Goal: Book appointment/travel/reservation

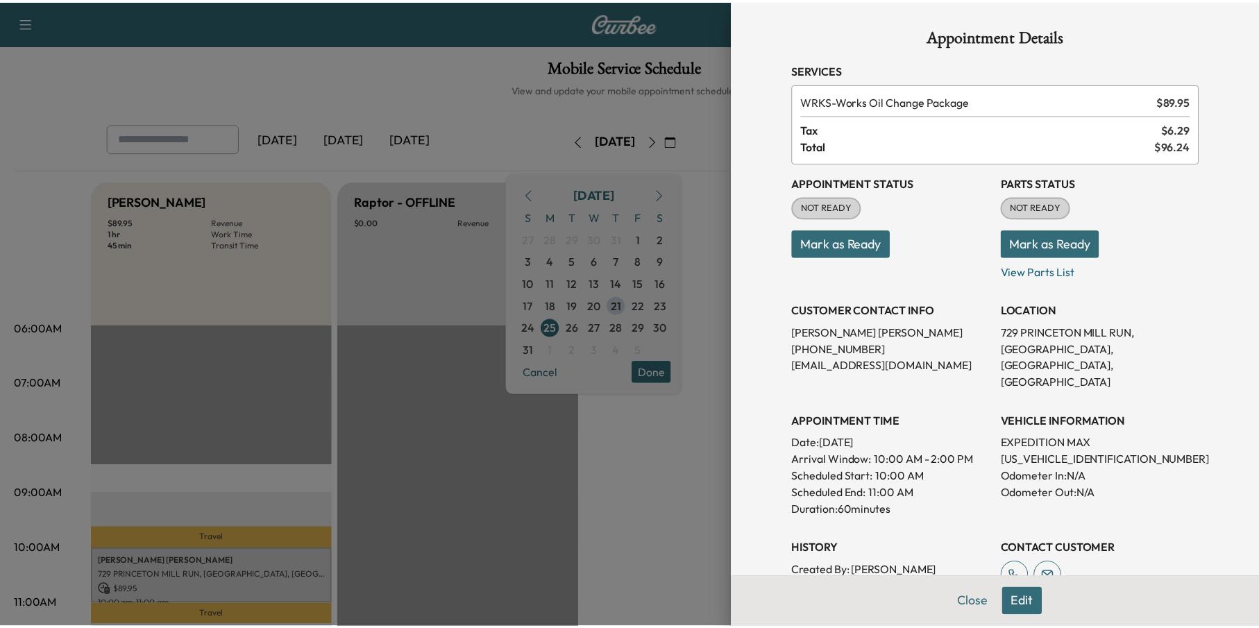
scroll to position [139, 0]
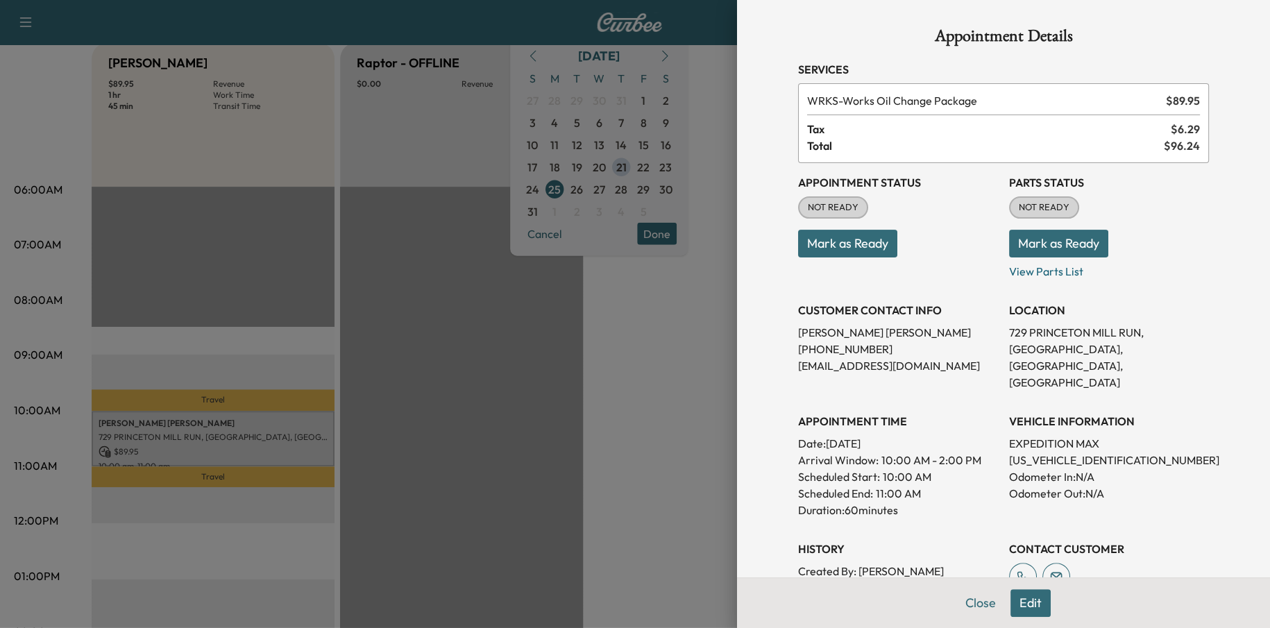
click at [682, 314] on div at bounding box center [635, 314] width 1270 height 628
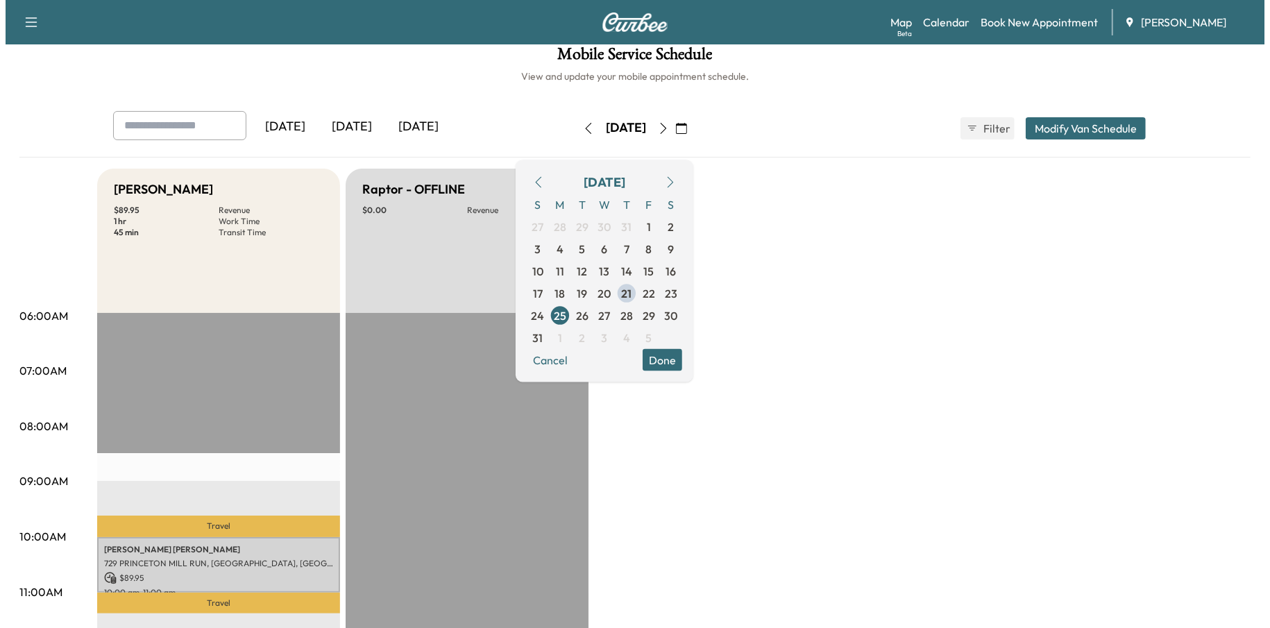
scroll to position [0, 0]
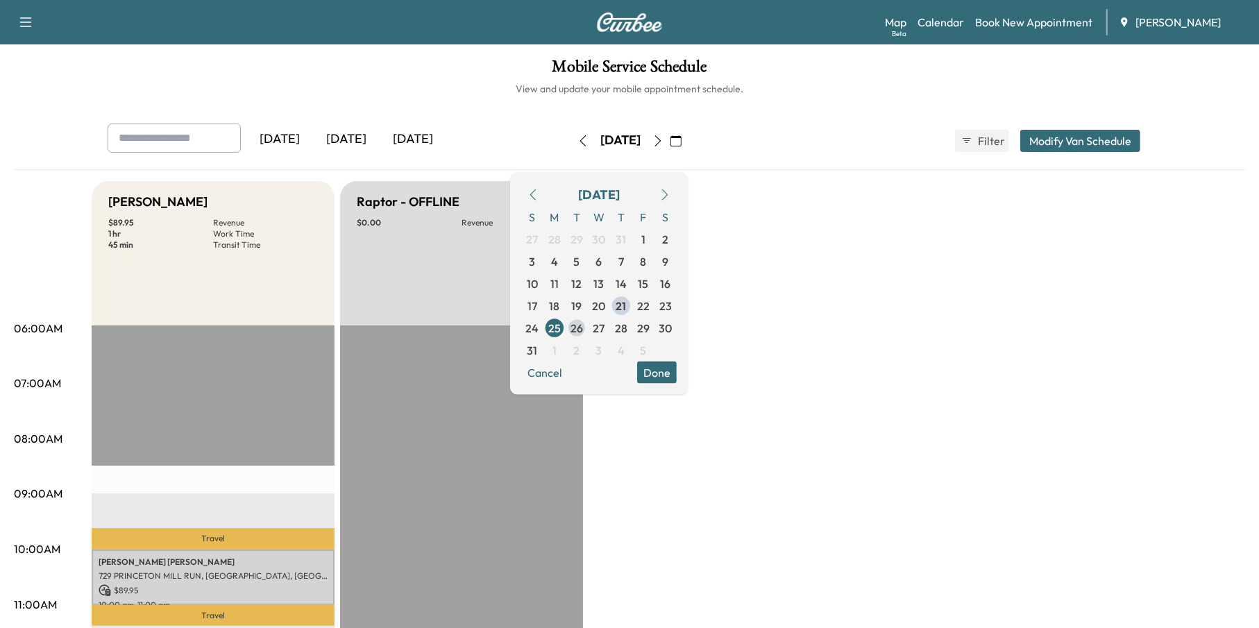
click at [583, 328] on span "26" at bounding box center [576, 327] width 12 height 17
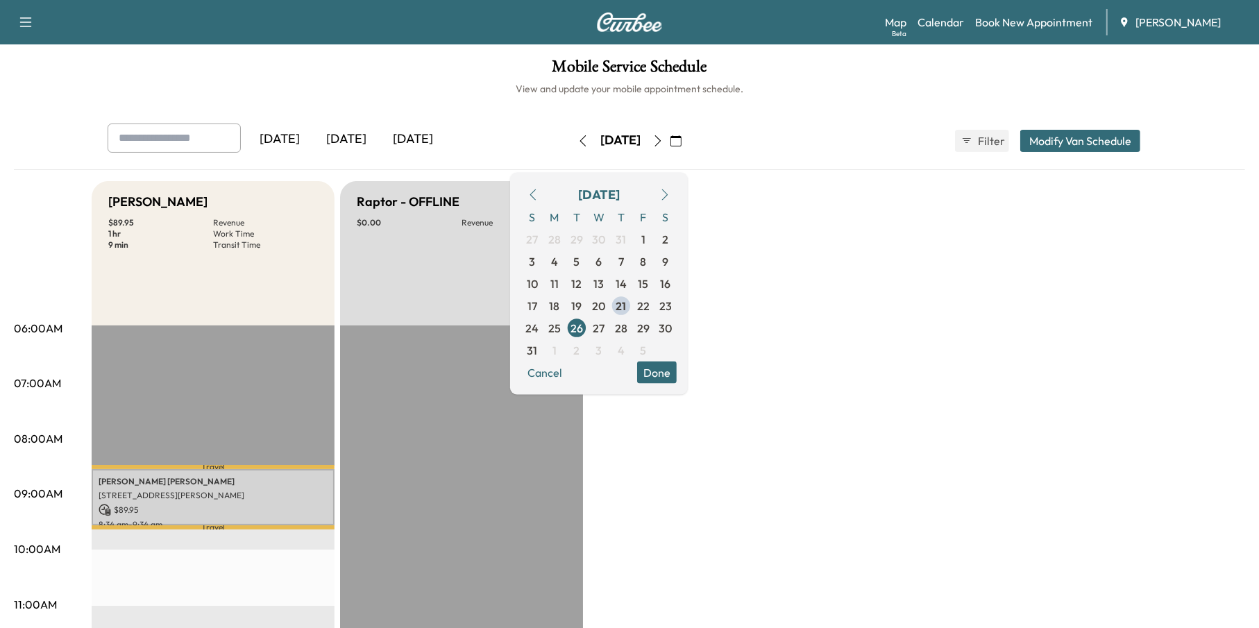
click at [185, 504] on p "$ 89.95" at bounding box center [213, 510] width 229 height 12
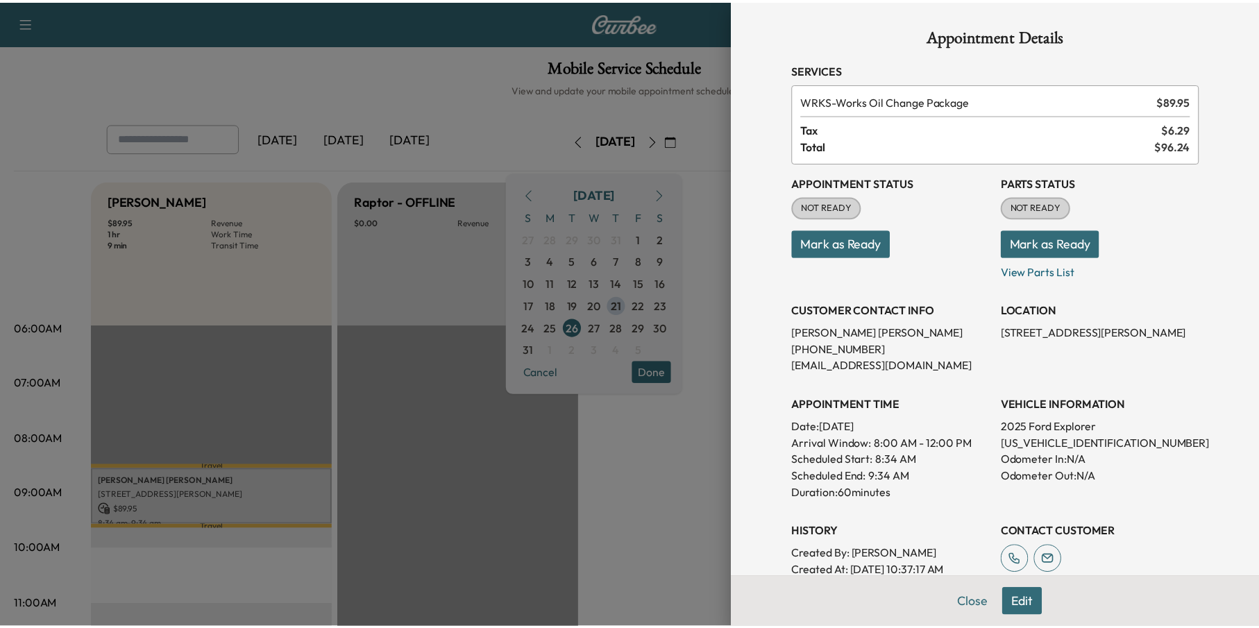
scroll to position [140, 0]
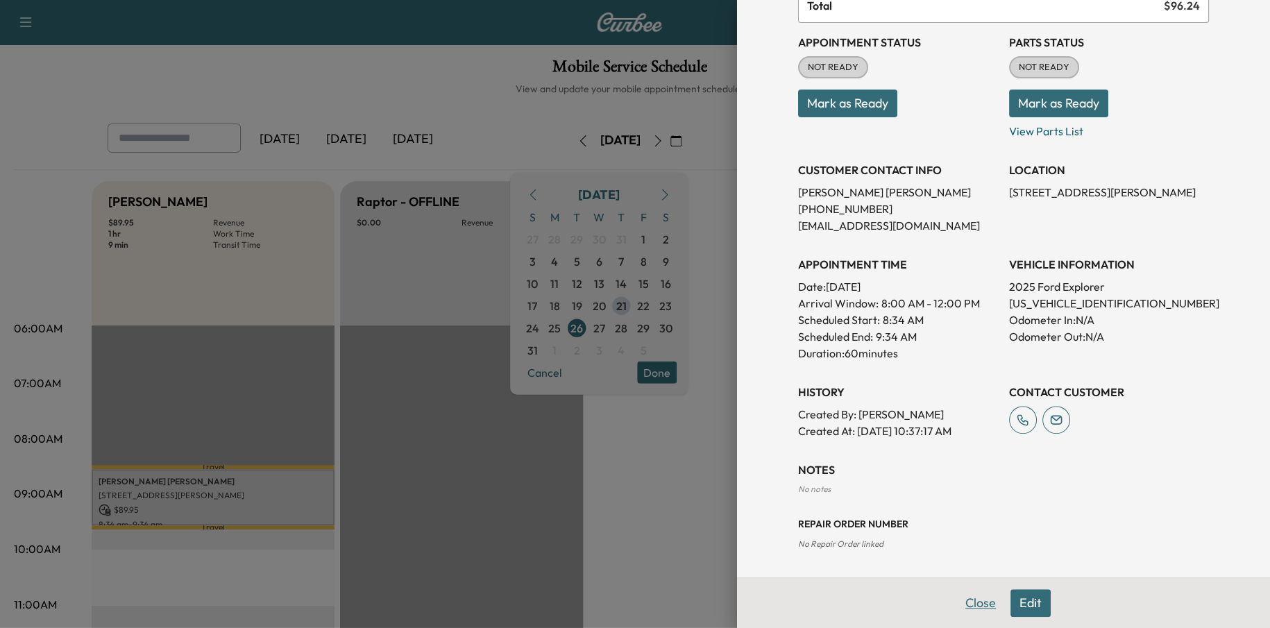
click at [981, 597] on button "Close" at bounding box center [980, 603] width 49 height 28
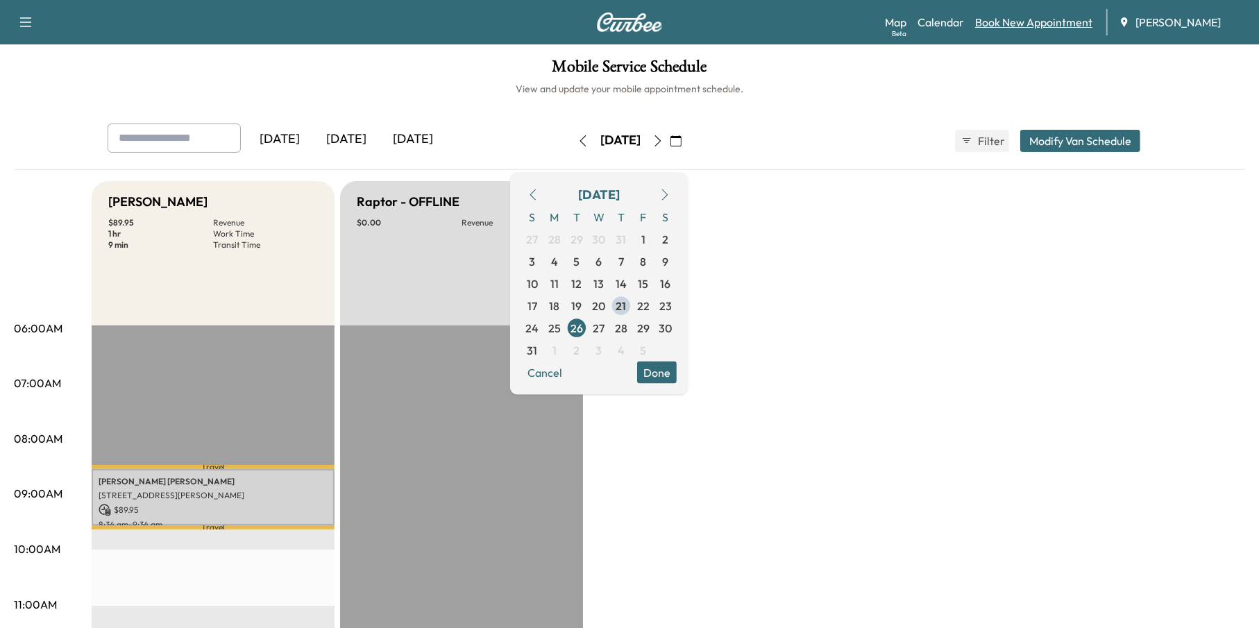
click at [1040, 20] on link "Book New Appointment" at bounding box center [1033, 22] width 117 height 17
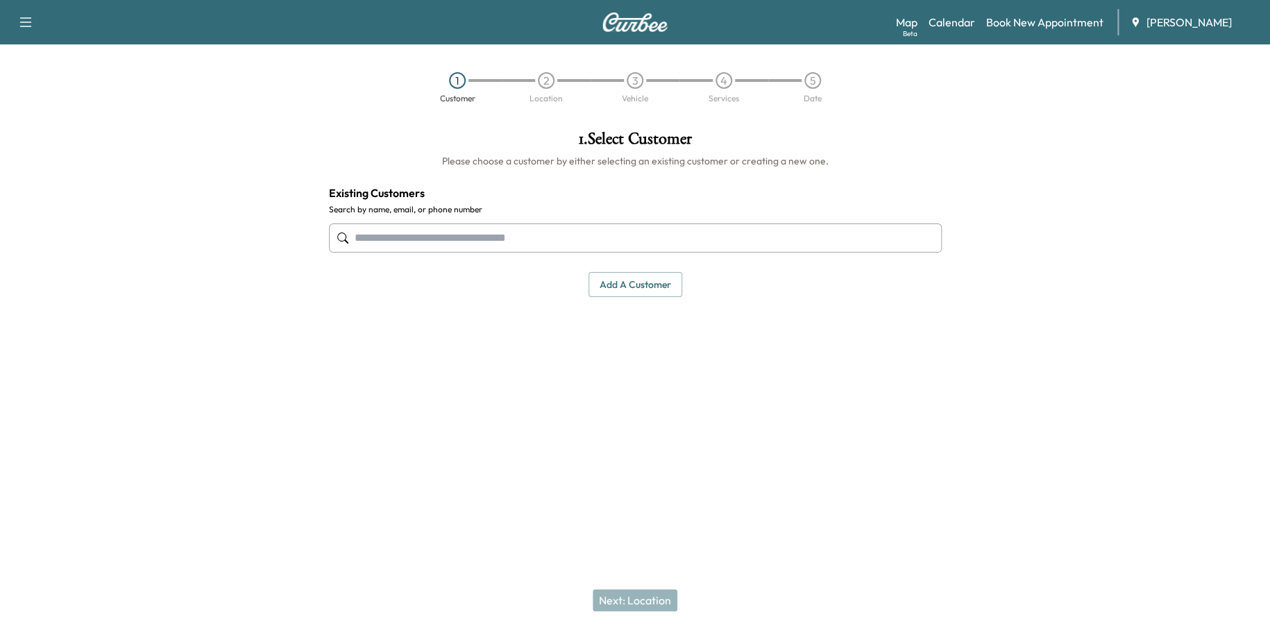
click at [398, 217] on div at bounding box center [635, 238] width 613 height 46
click at [402, 231] on input "text" at bounding box center [635, 237] width 613 height 29
paste input "**********"
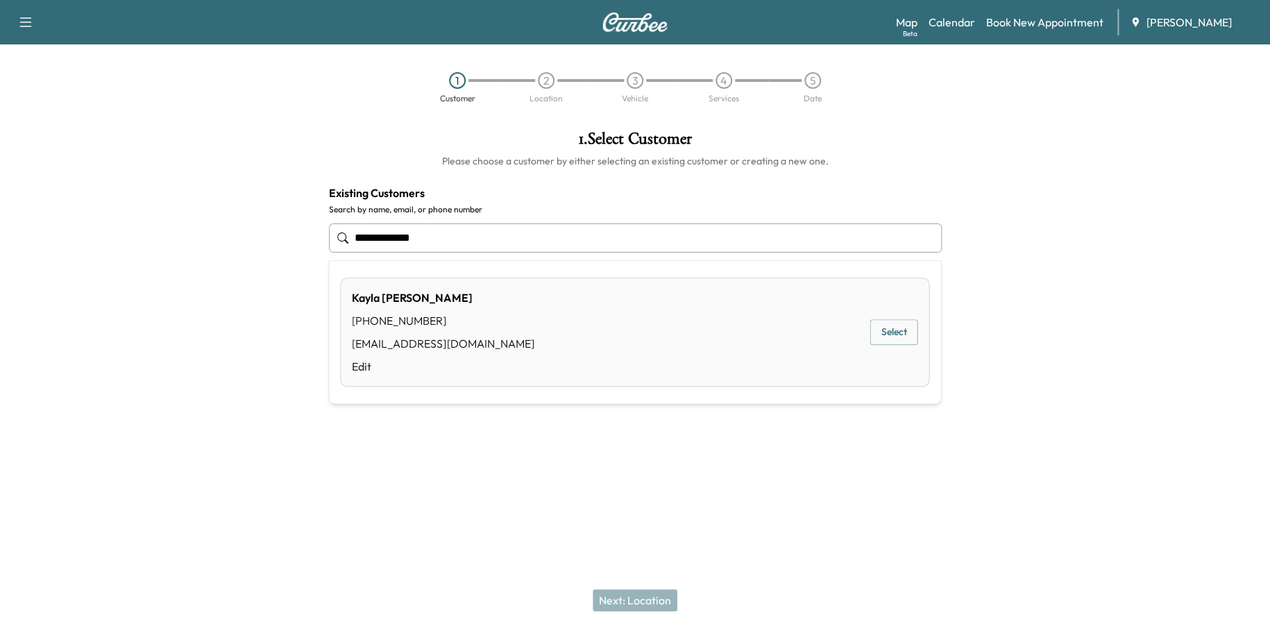
click at [868, 334] on div "[PERSON_NAME] [PHONE_NUMBER] [EMAIL_ADDRESS][DOMAIN_NAME] Edit Select" at bounding box center [634, 332] width 589 height 109
type input "**********"
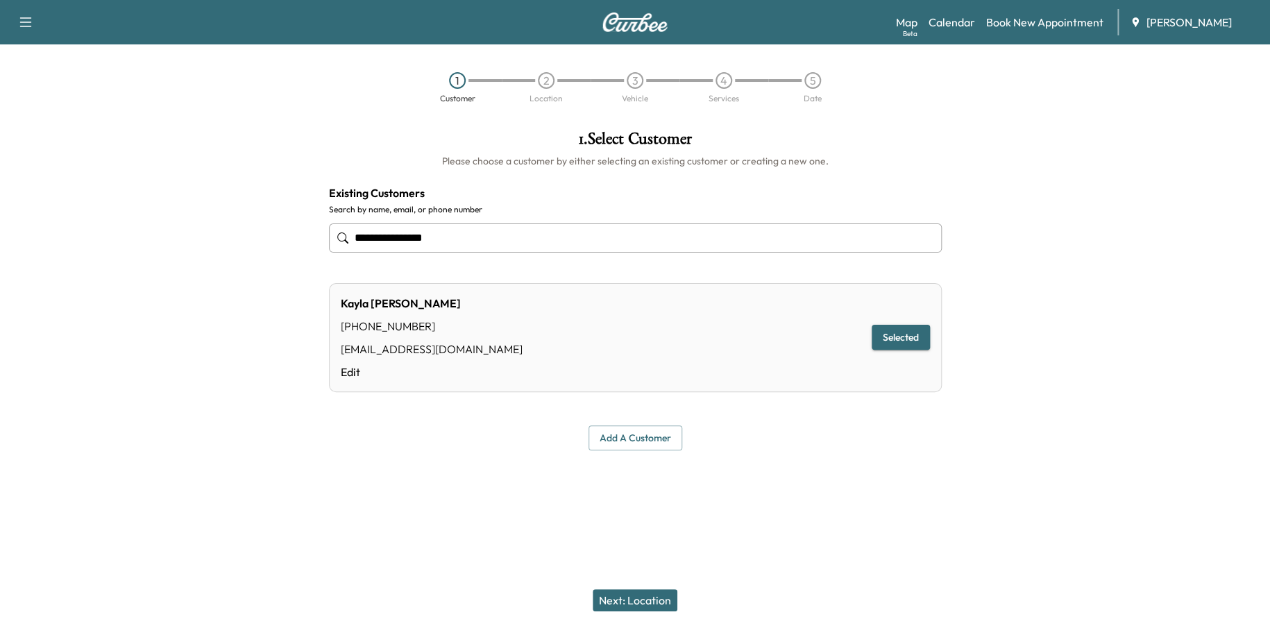
click at [643, 604] on button "Next: Location" at bounding box center [635, 600] width 85 height 22
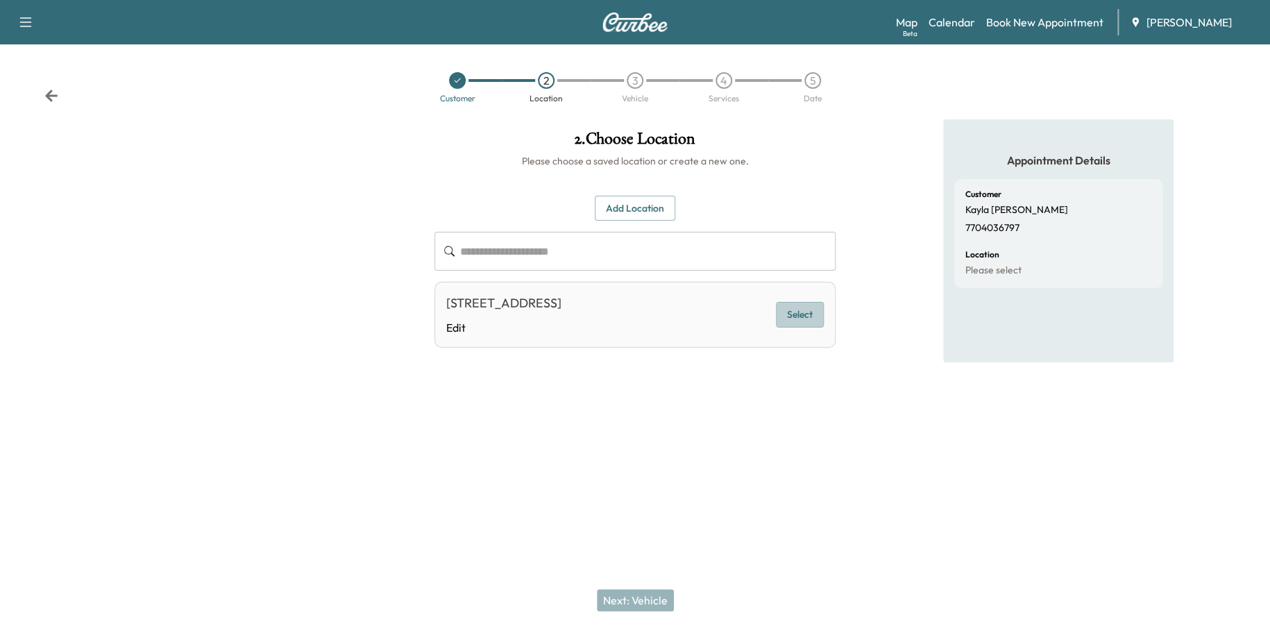
click at [802, 315] on button "Select" at bounding box center [800, 315] width 48 height 26
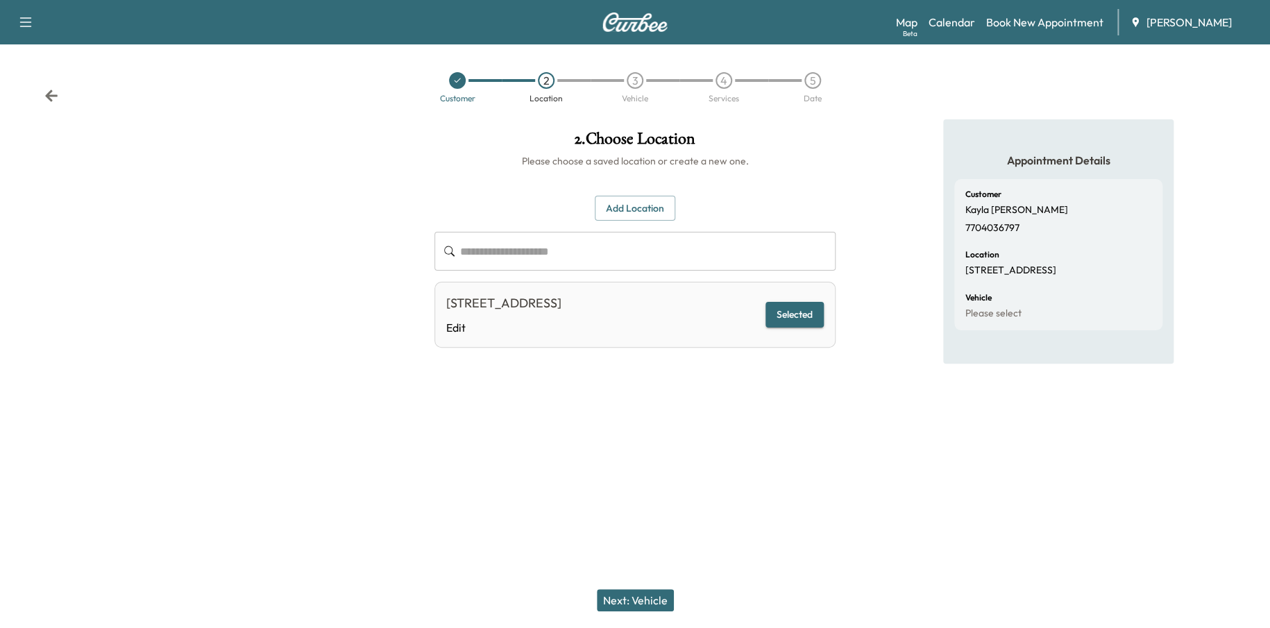
click at [667, 595] on button "Next: Vehicle" at bounding box center [635, 600] width 77 height 22
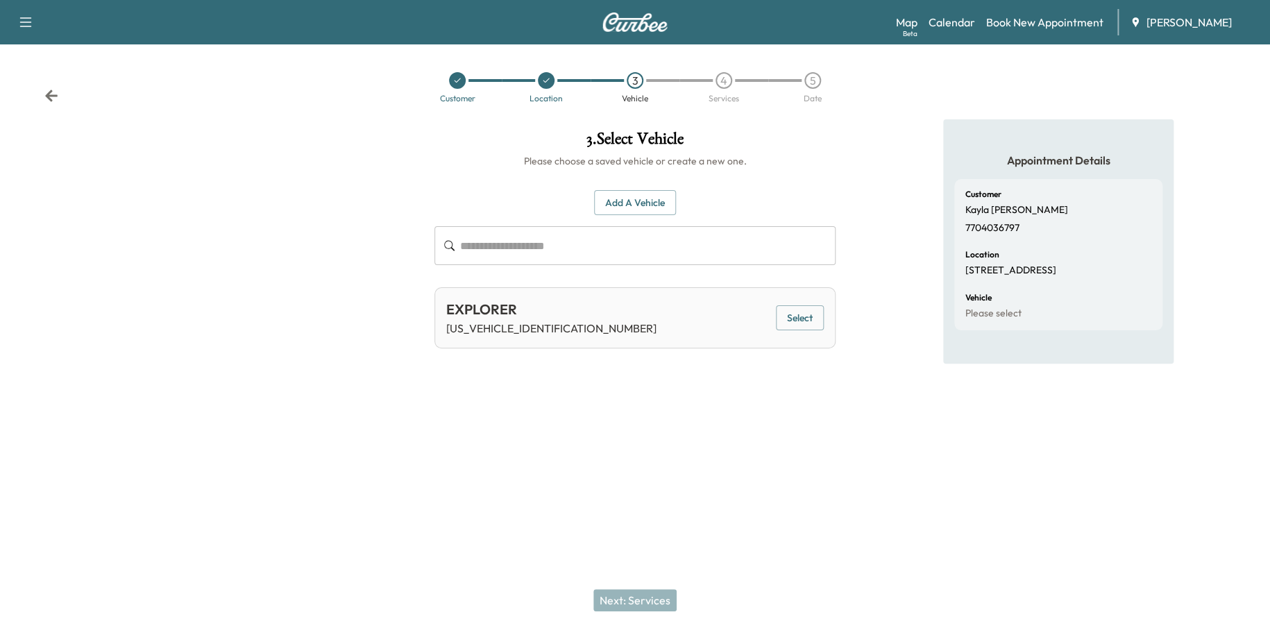
click at [802, 314] on button "Select" at bounding box center [800, 318] width 48 height 26
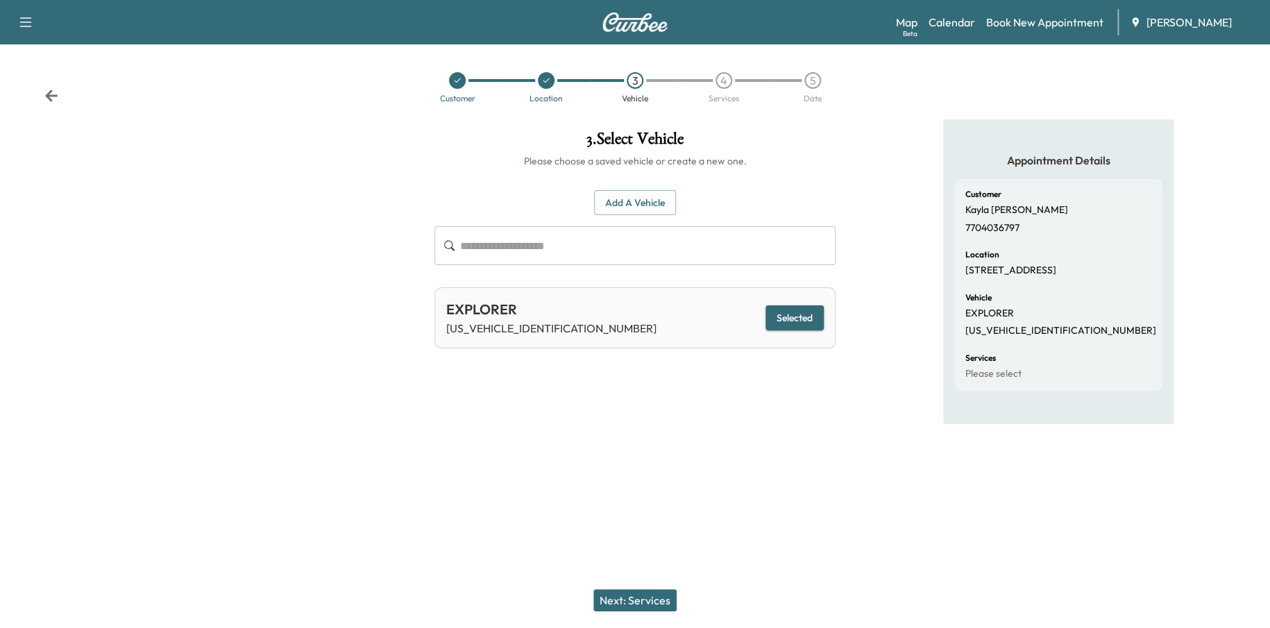
click at [638, 592] on button "Next: Services" at bounding box center [634, 600] width 83 height 22
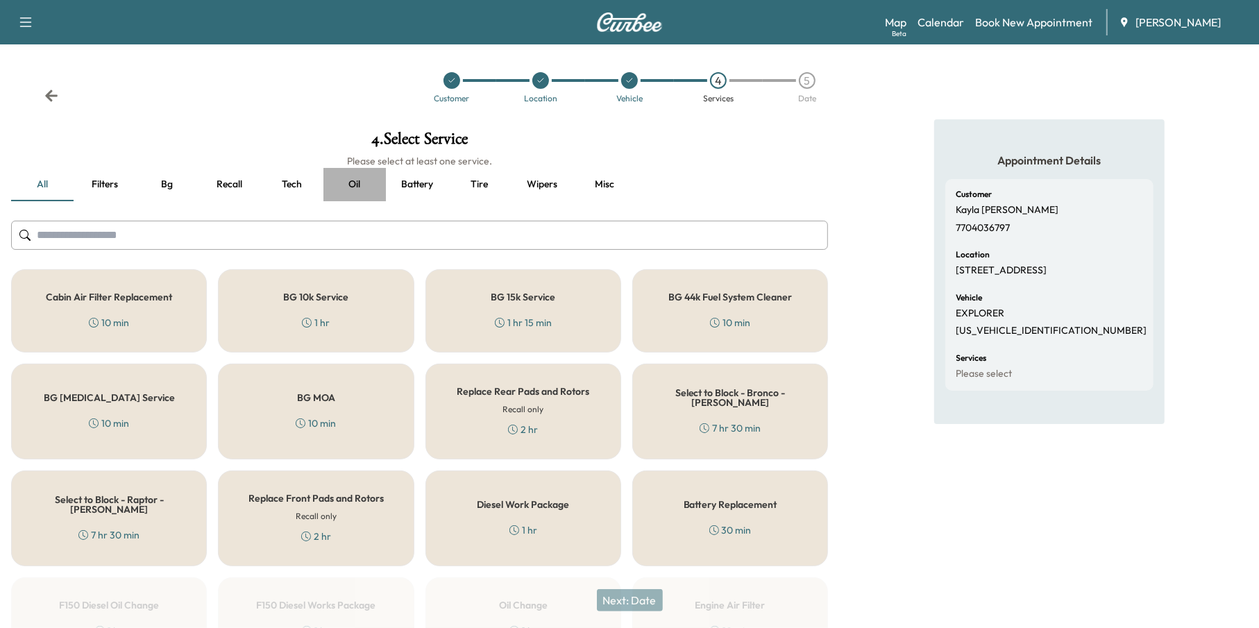
click at [354, 184] on button "Oil" at bounding box center [354, 184] width 62 height 33
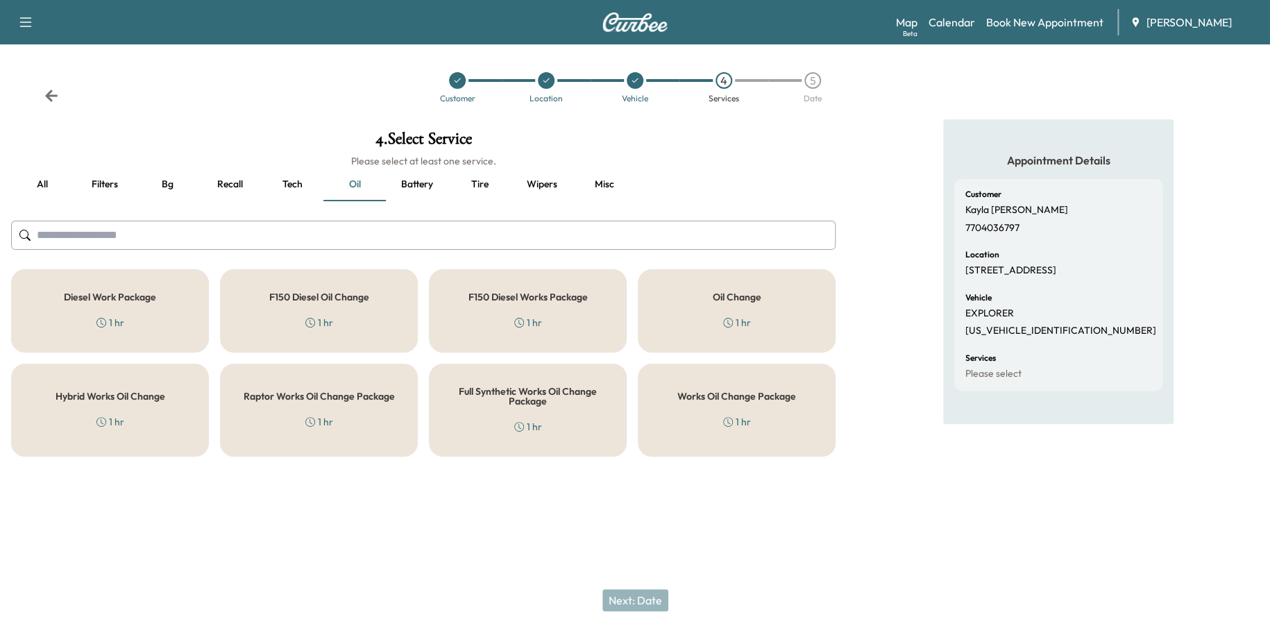
click at [738, 416] on div "1 hr" at bounding box center [737, 422] width 28 height 14
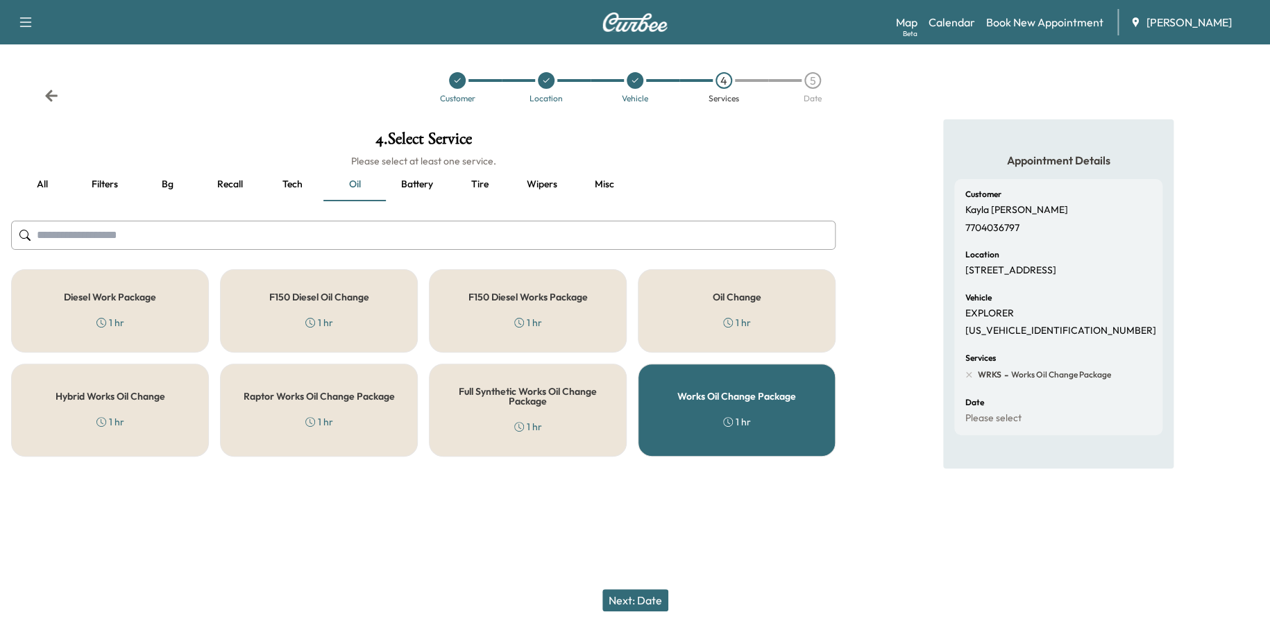
click at [623, 609] on button "Next: Date" at bounding box center [635, 600] width 66 height 22
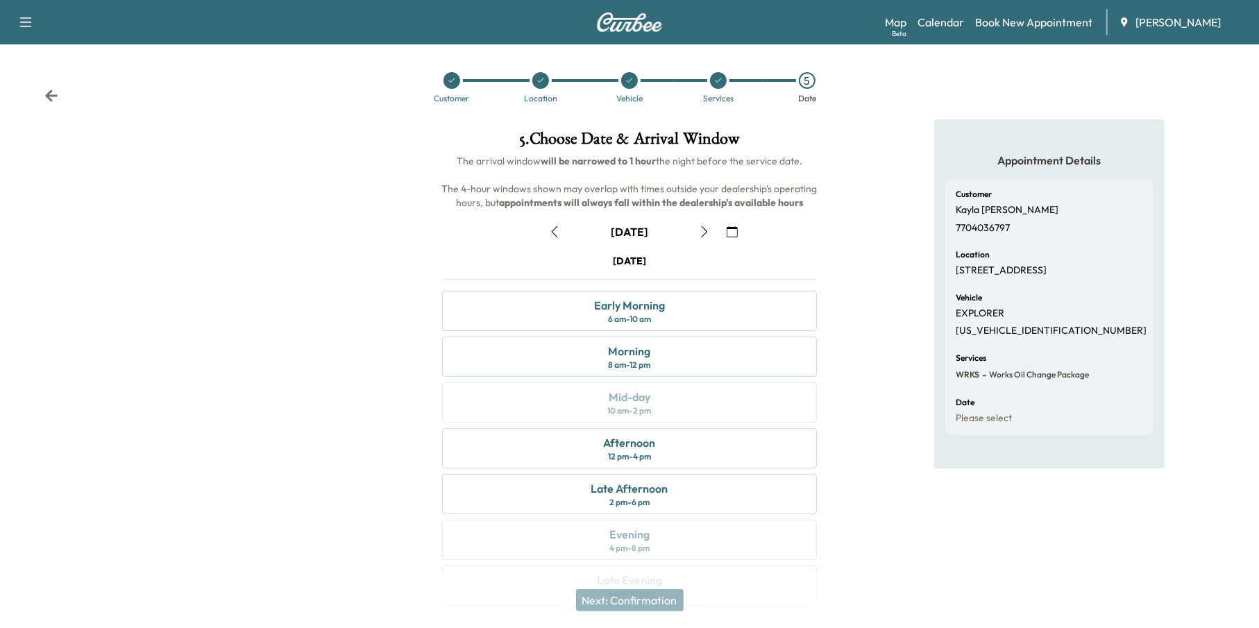
click at [701, 231] on icon "button" at bounding box center [704, 231] width 11 height 11
click at [727, 229] on icon "button" at bounding box center [732, 231] width 11 height 11
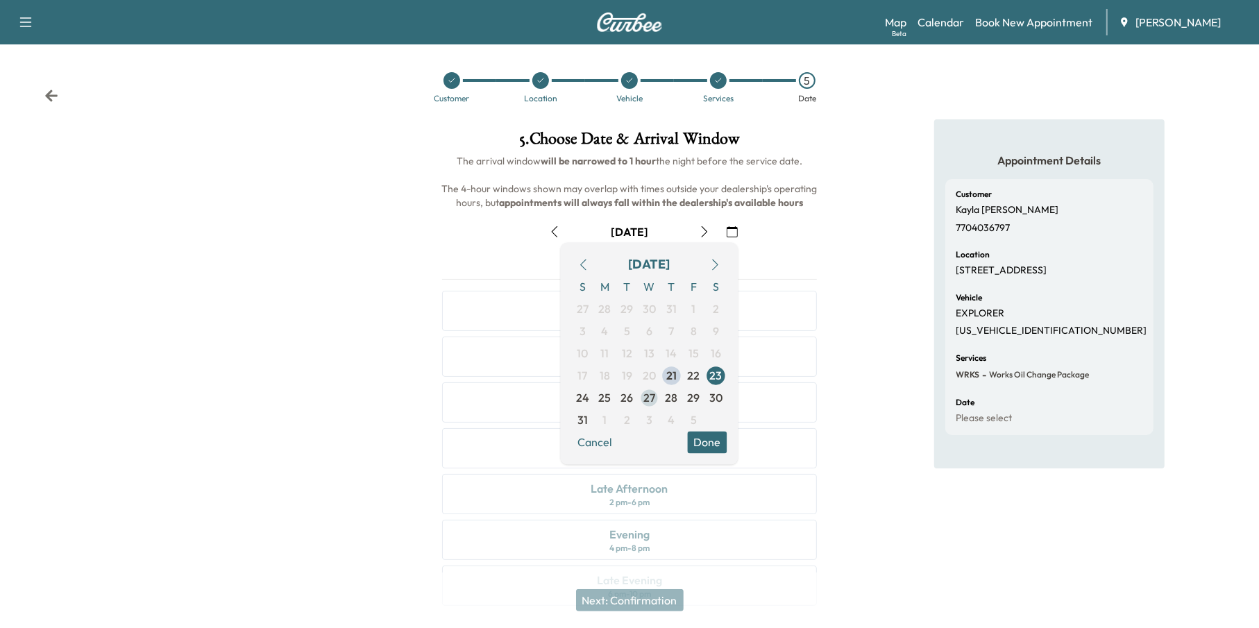
click at [650, 401] on span "27" at bounding box center [649, 398] width 12 height 17
click at [704, 446] on button "Done" at bounding box center [708, 443] width 40 height 22
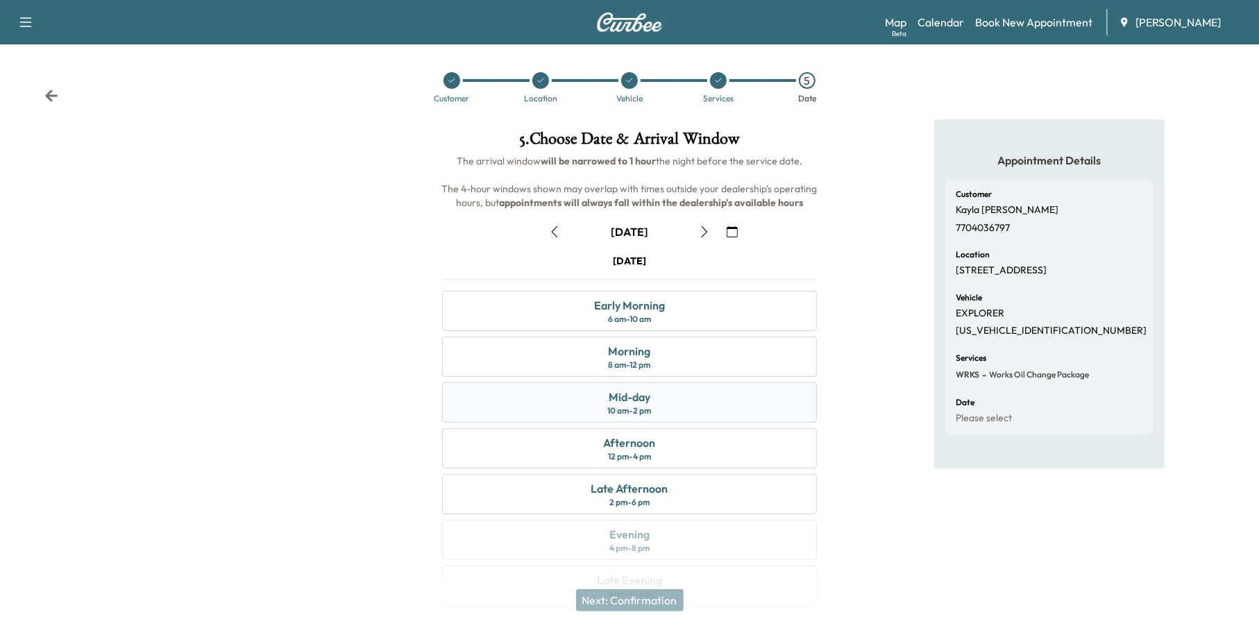
click at [671, 401] on div "Mid-day 10 am - 2 pm" at bounding box center [629, 402] width 375 height 40
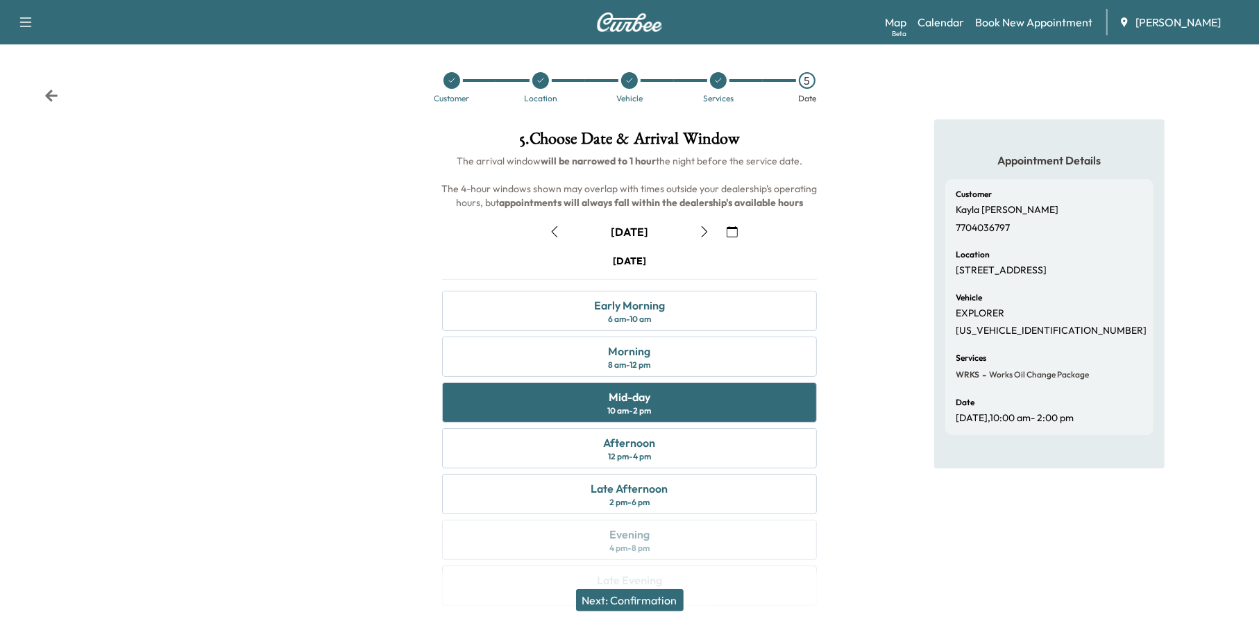
click at [659, 602] on button "Next: Confirmation" at bounding box center [630, 600] width 108 height 22
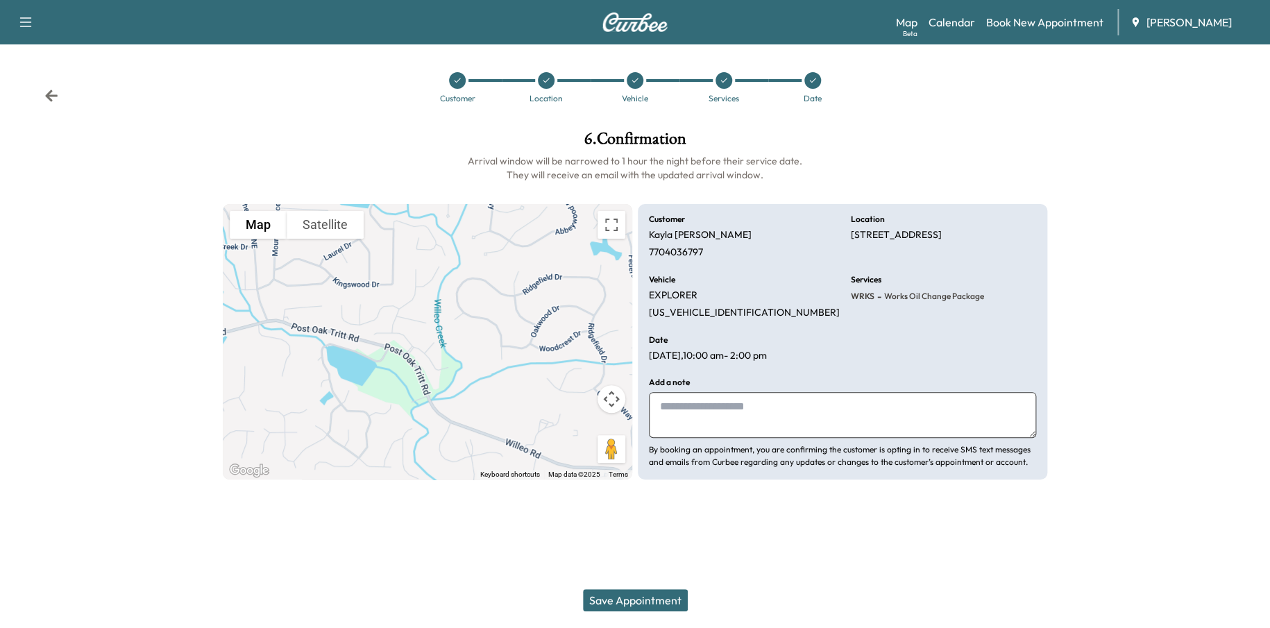
click at [648, 595] on button "Save Appointment" at bounding box center [635, 600] width 105 height 22
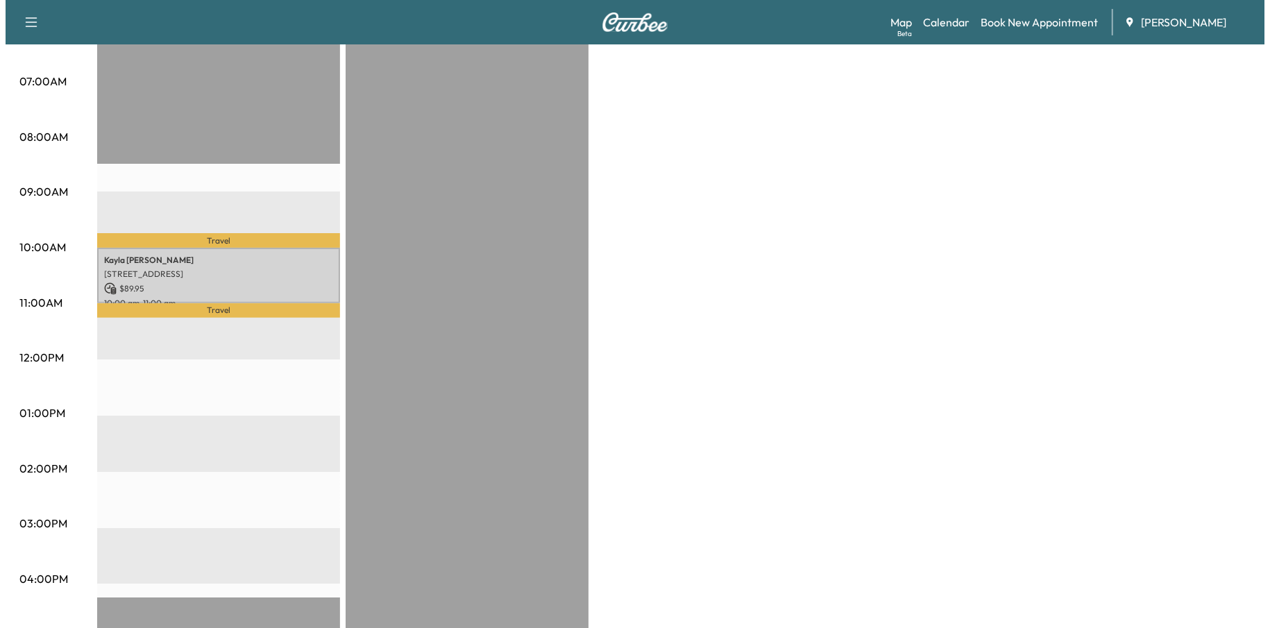
scroll to position [278, 0]
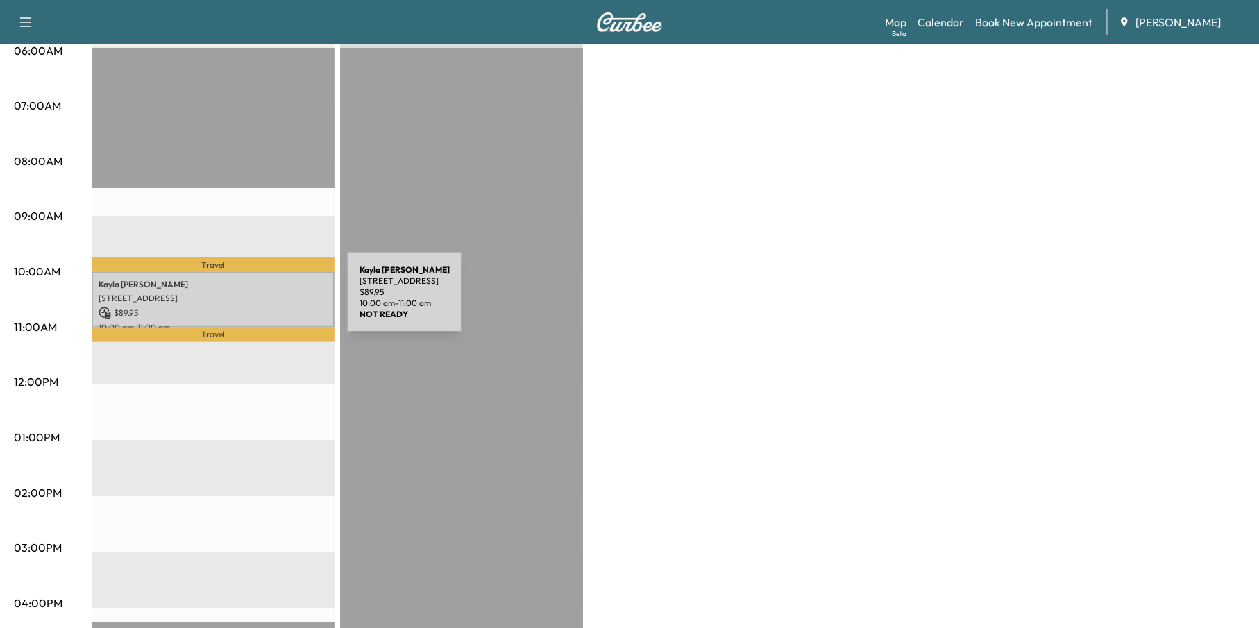
drag, startPoint x: 243, startPoint y: 300, endPoint x: 158, endPoint y: 294, distance: 85.6
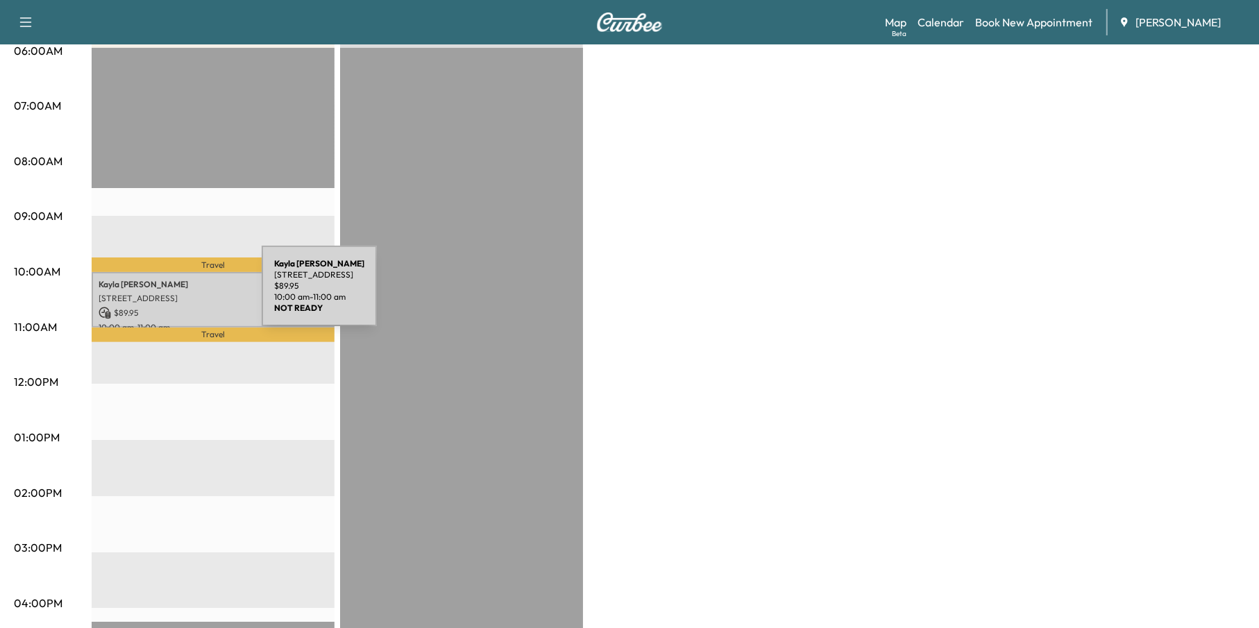
drag, startPoint x: 158, startPoint y: 294, endPoint x: 183, endPoint y: 289, distance: 25.6
click at [183, 289] on div "[PERSON_NAME] [STREET_ADDRESS] $ 89.95 10:00 am - 11:00 am" at bounding box center [213, 300] width 243 height 56
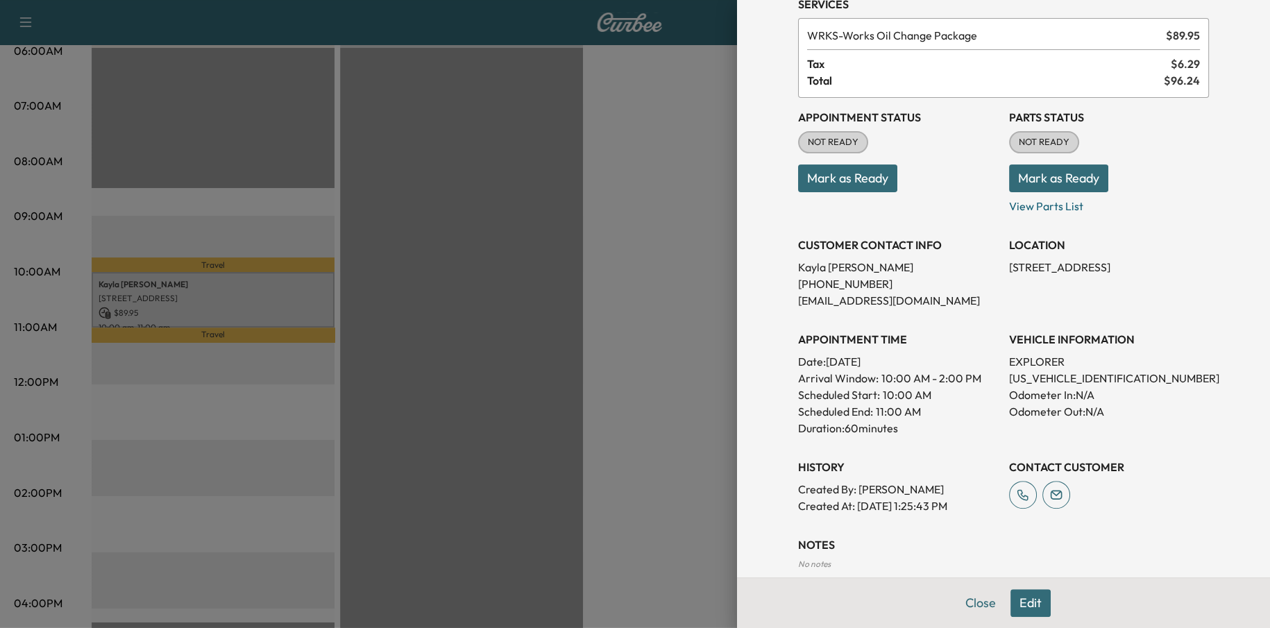
scroll to position [140, 0]
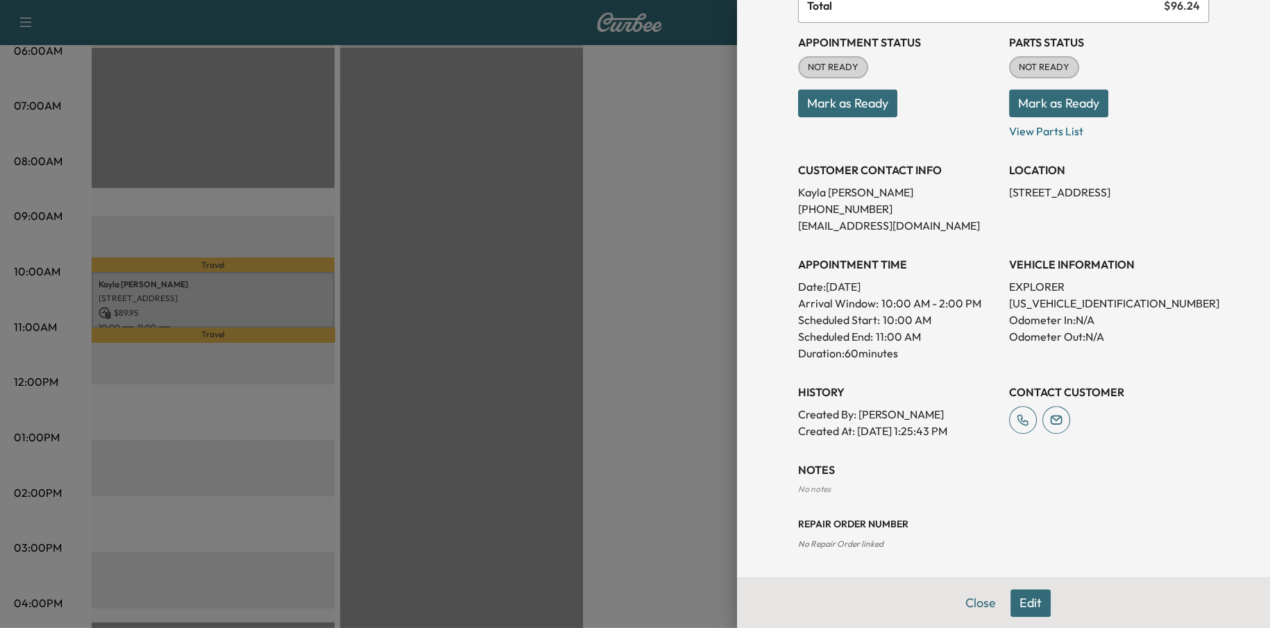
click at [1019, 597] on button "Edit" at bounding box center [1030, 603] width 40 height 28
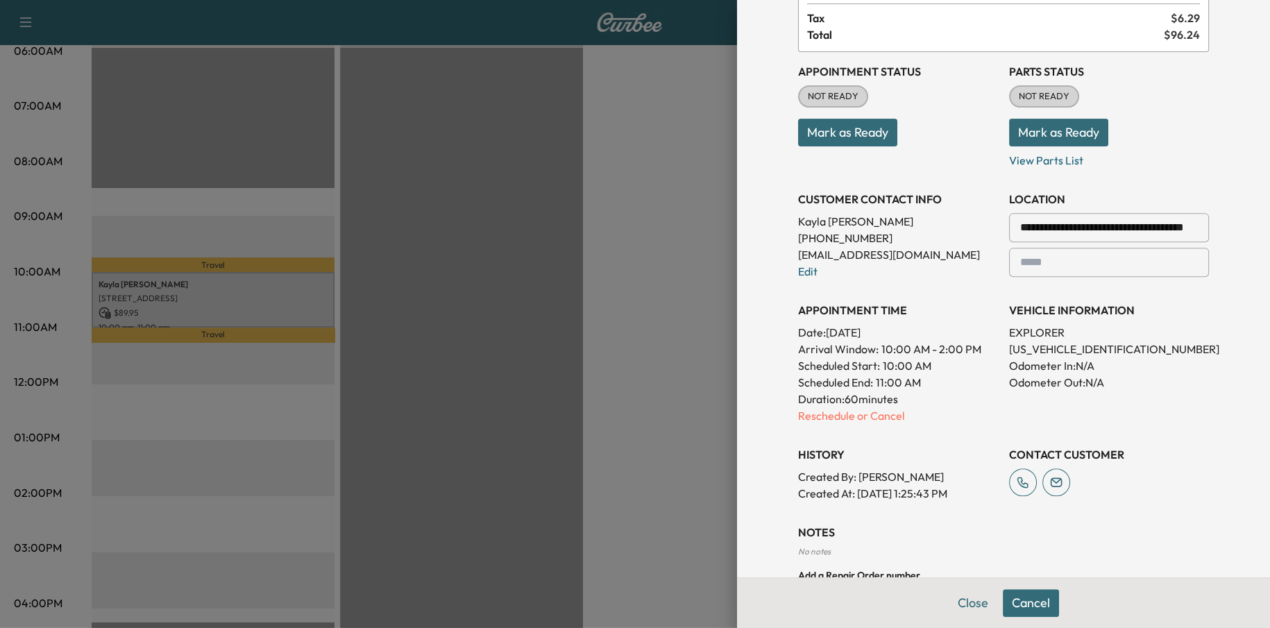
scroll to position [169, 0]
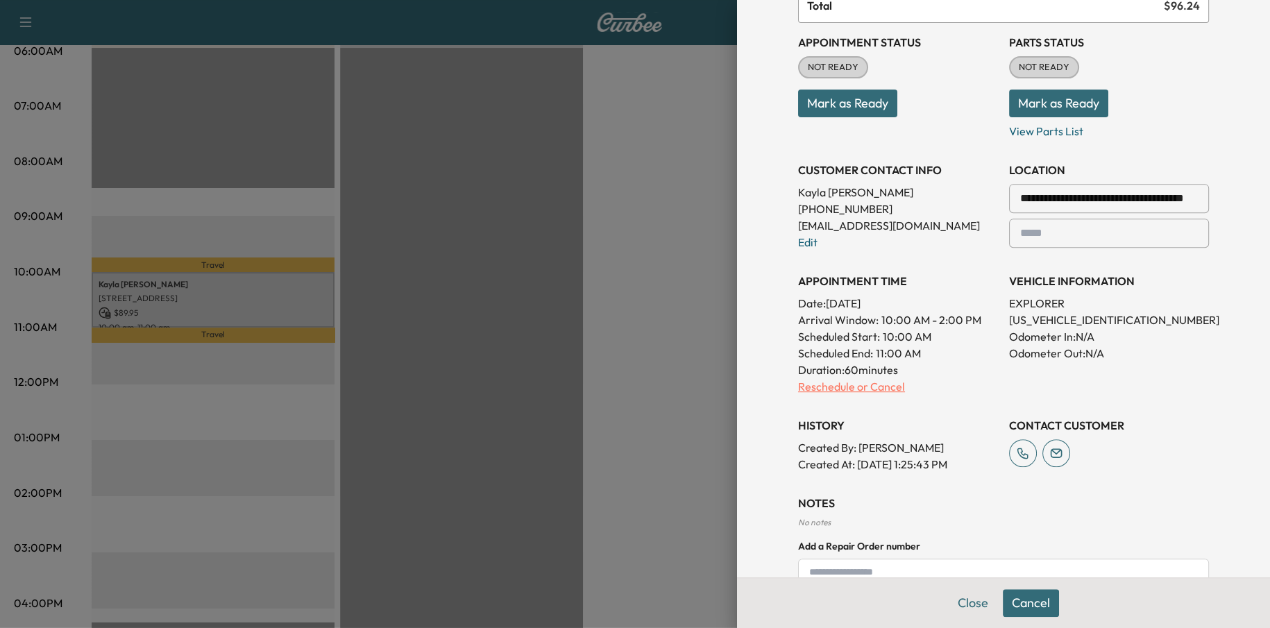
click at [886, 383] on p "Reschedule or Cancel" at bounding box center [898, 386] width 200 height 17
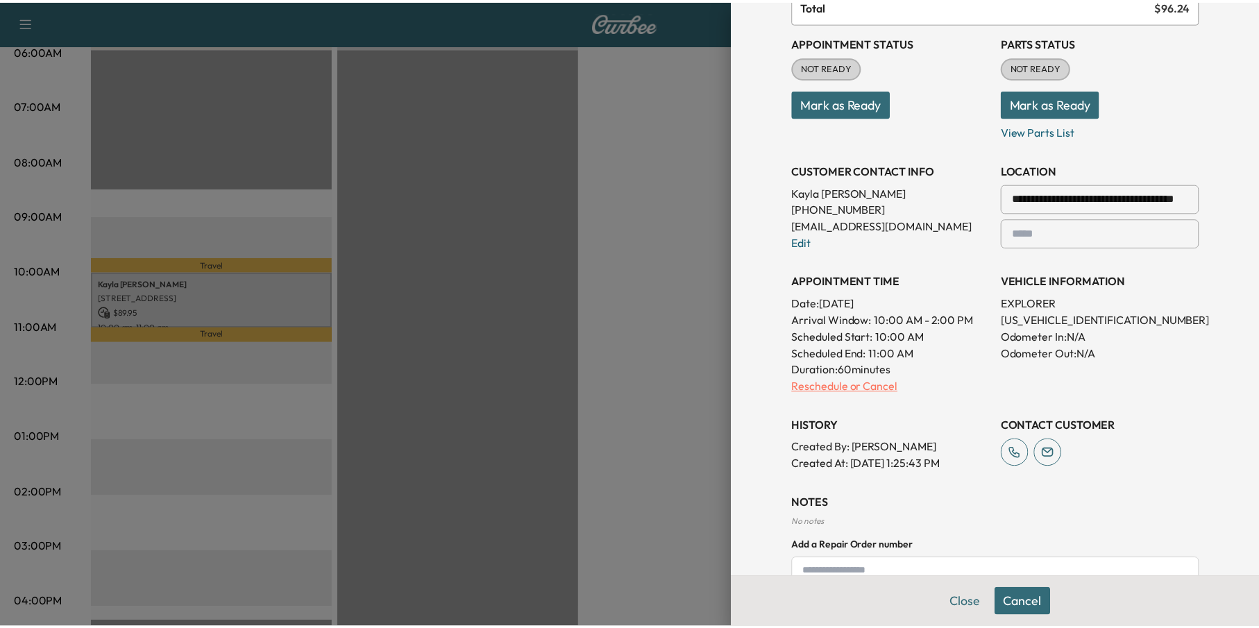
scroll to position [0, 0]
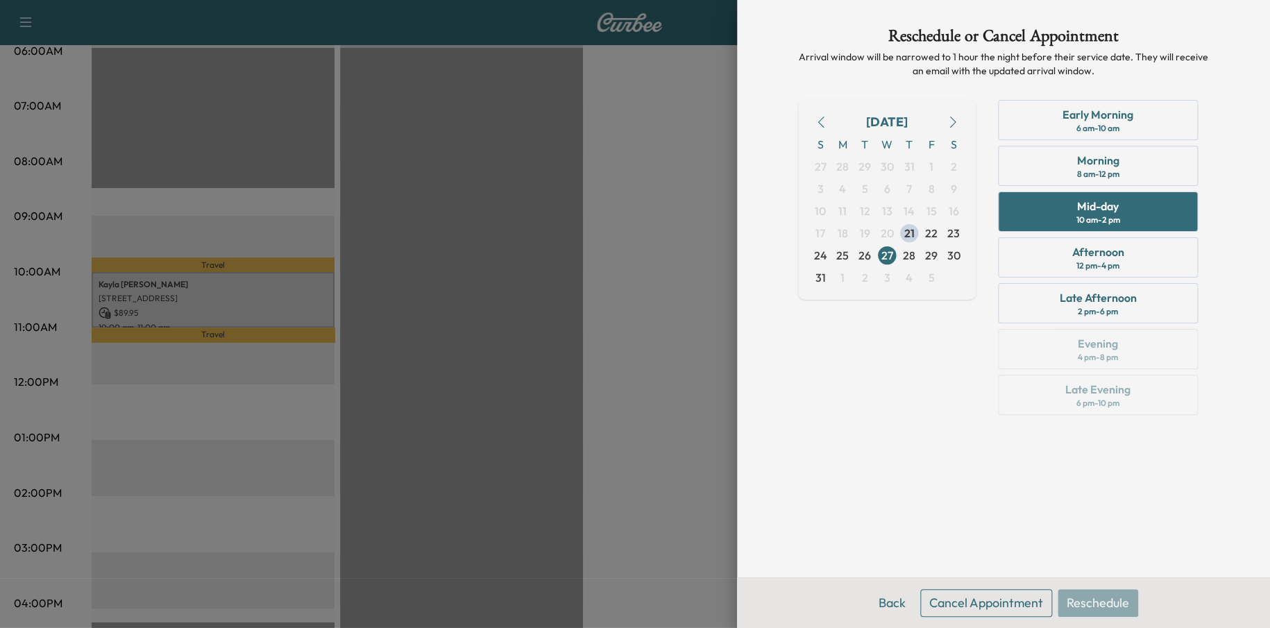
click at [990, 593] on button "Cancel Appointment" at bounding box center [986, 603] width 132 height 28
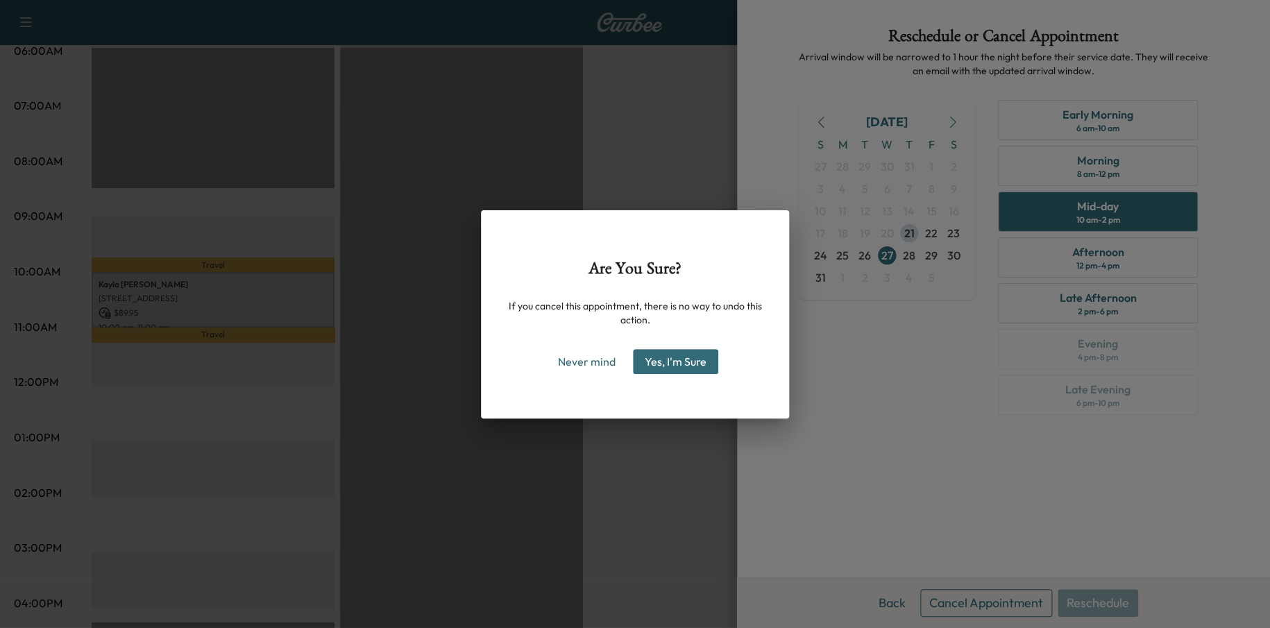
click at [672, 357] on button "Yes, I'm Sure" at bounding box center [675, 361] width 85 height 25
